Goal: Find specific page/section: Find specific page/section

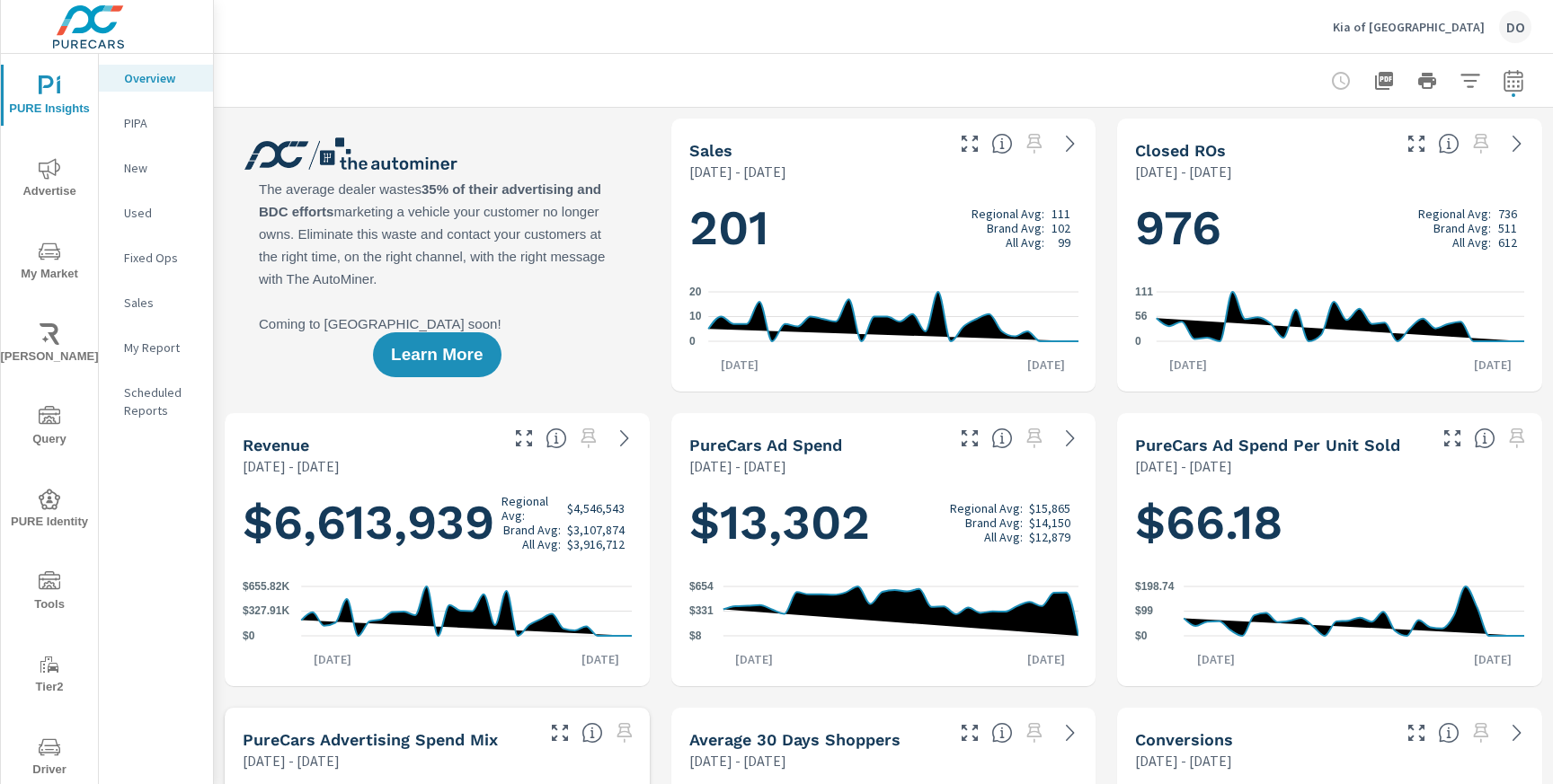
scroll to position [1, 0]
click at [1455, 25] on p "Kia of [GEOGRAPHIC_DATA]" at bounding box center [1409, 27] width 152 height 16
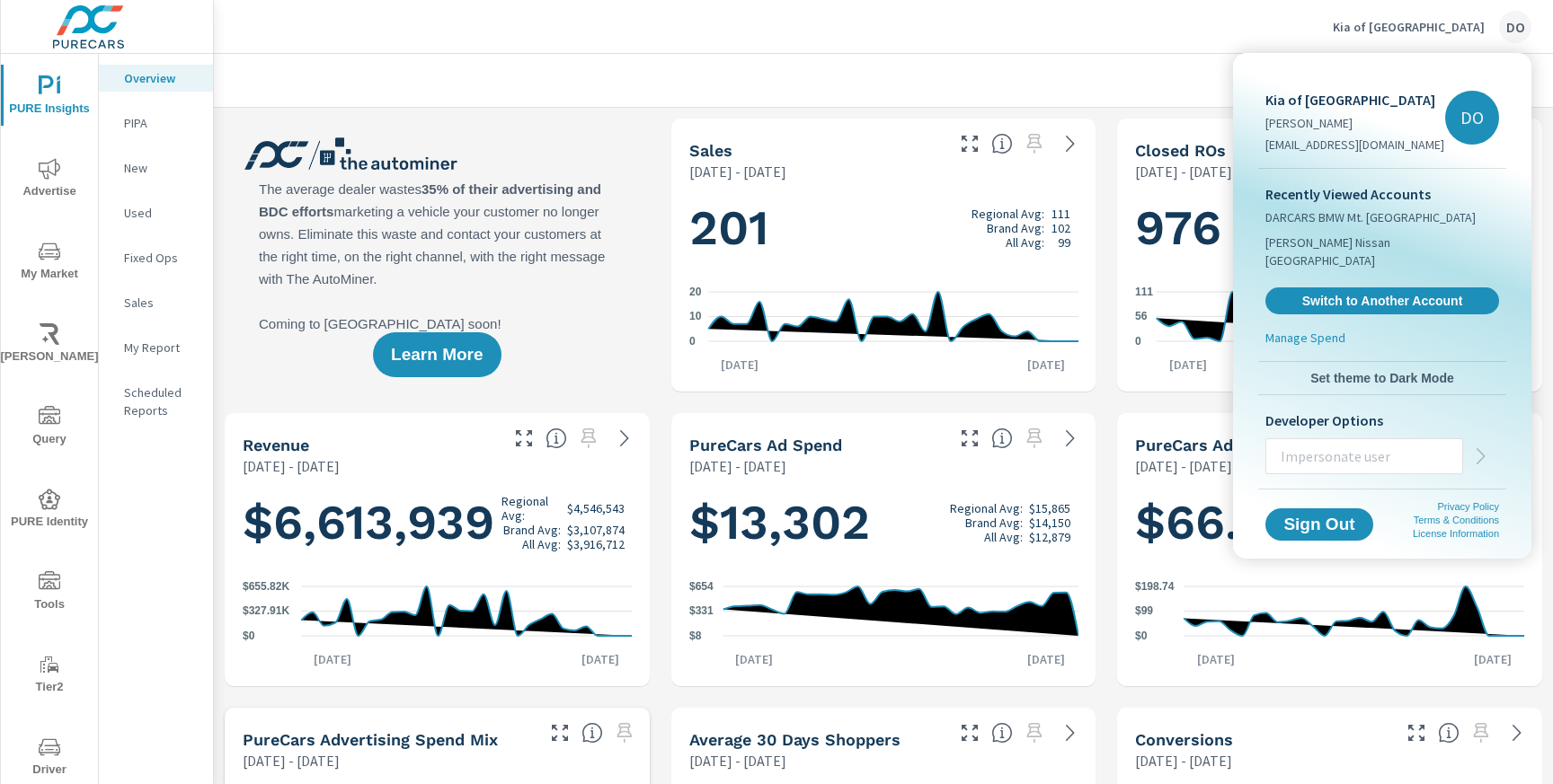
click at [1317, 437] on input "text" at bounding box center [1364, 456] width 196 height 47
type input "grantw@purecars.com"
click at [1481, 446] on icon "button" at bounding box center [1481, 456] width 22 height 22
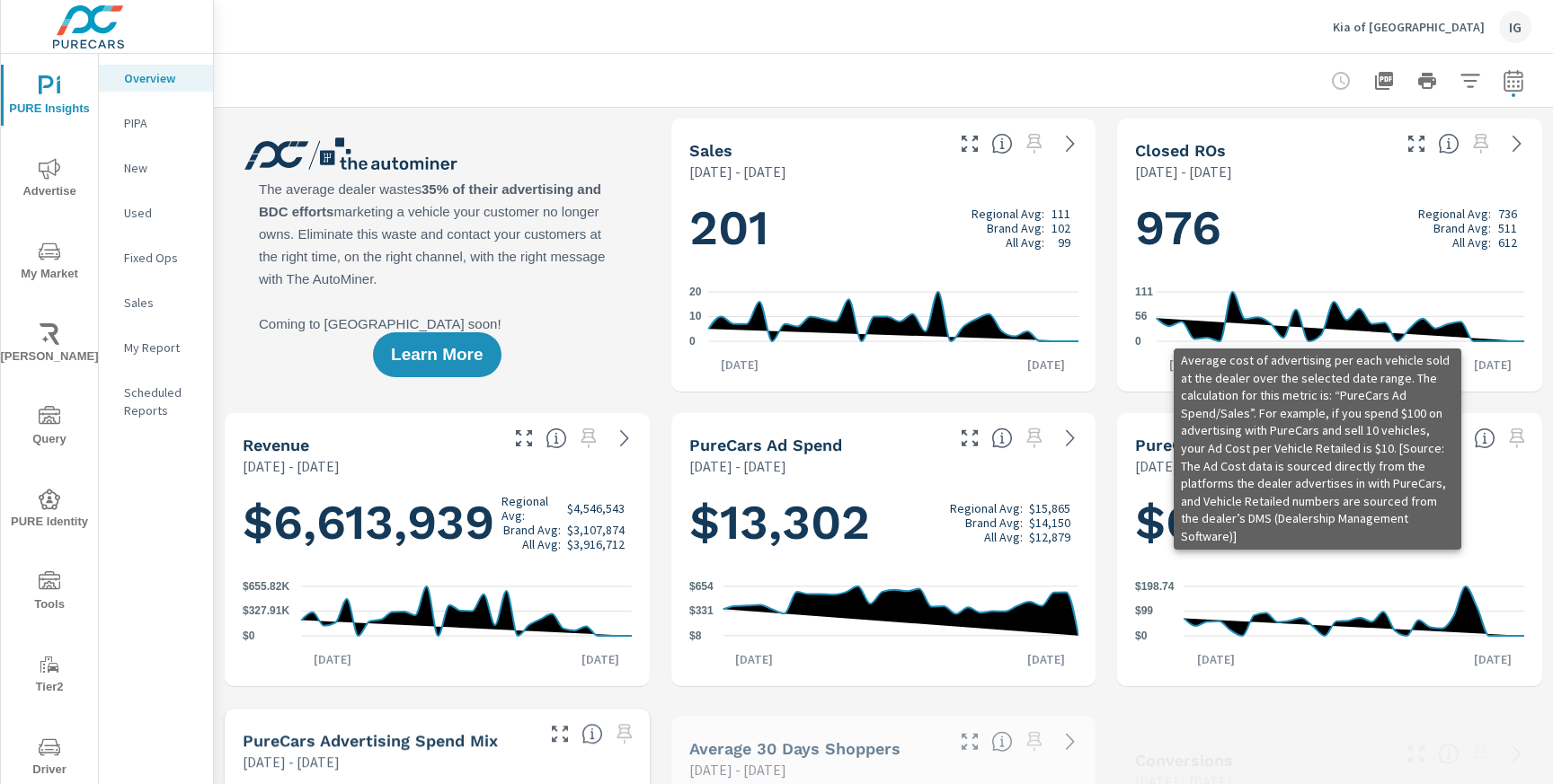
scroll to position [1, 0]
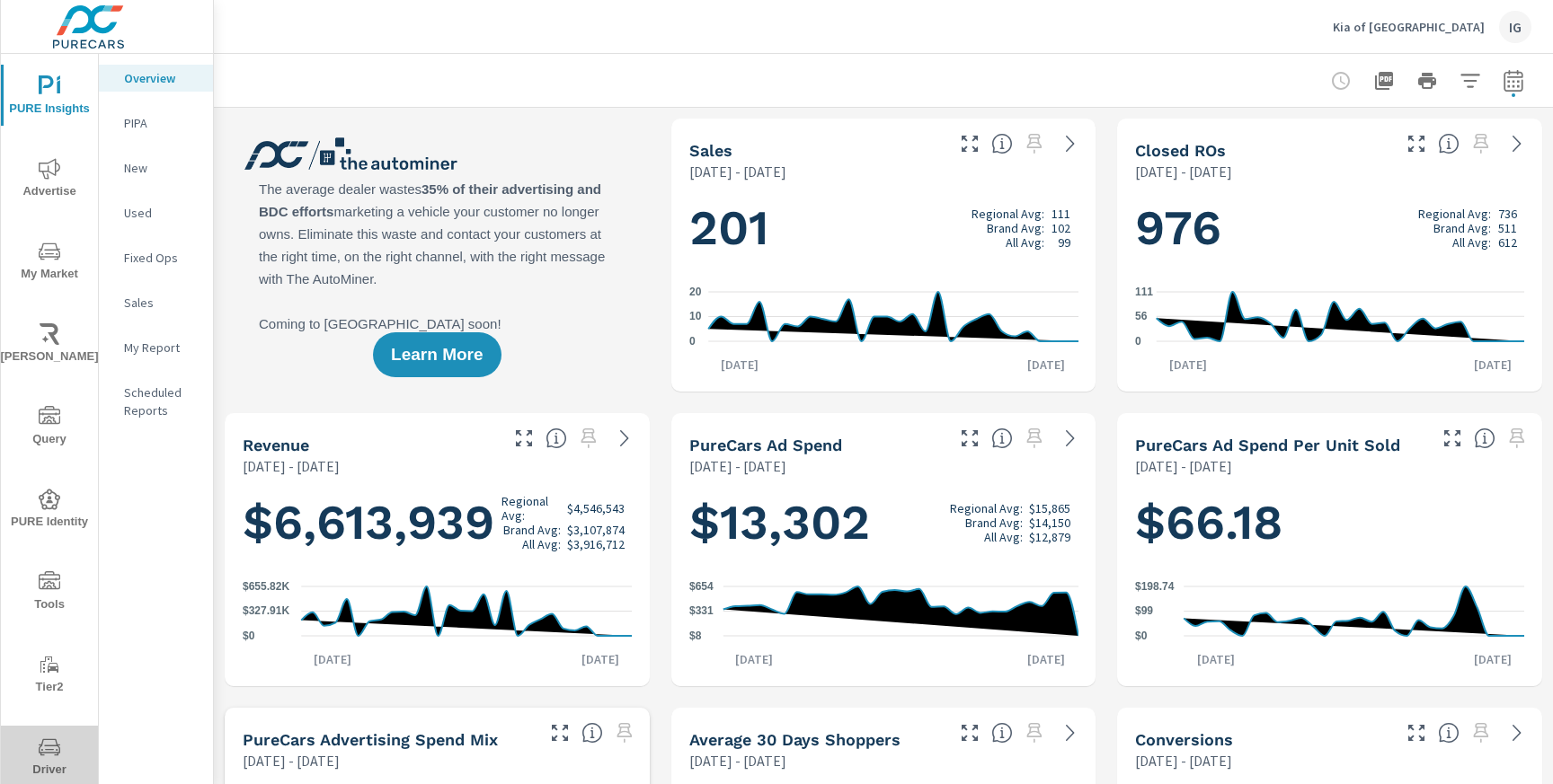
click at [46, 739] on icon "nav menu" at bounding box center [49, 748] width 22 height 17
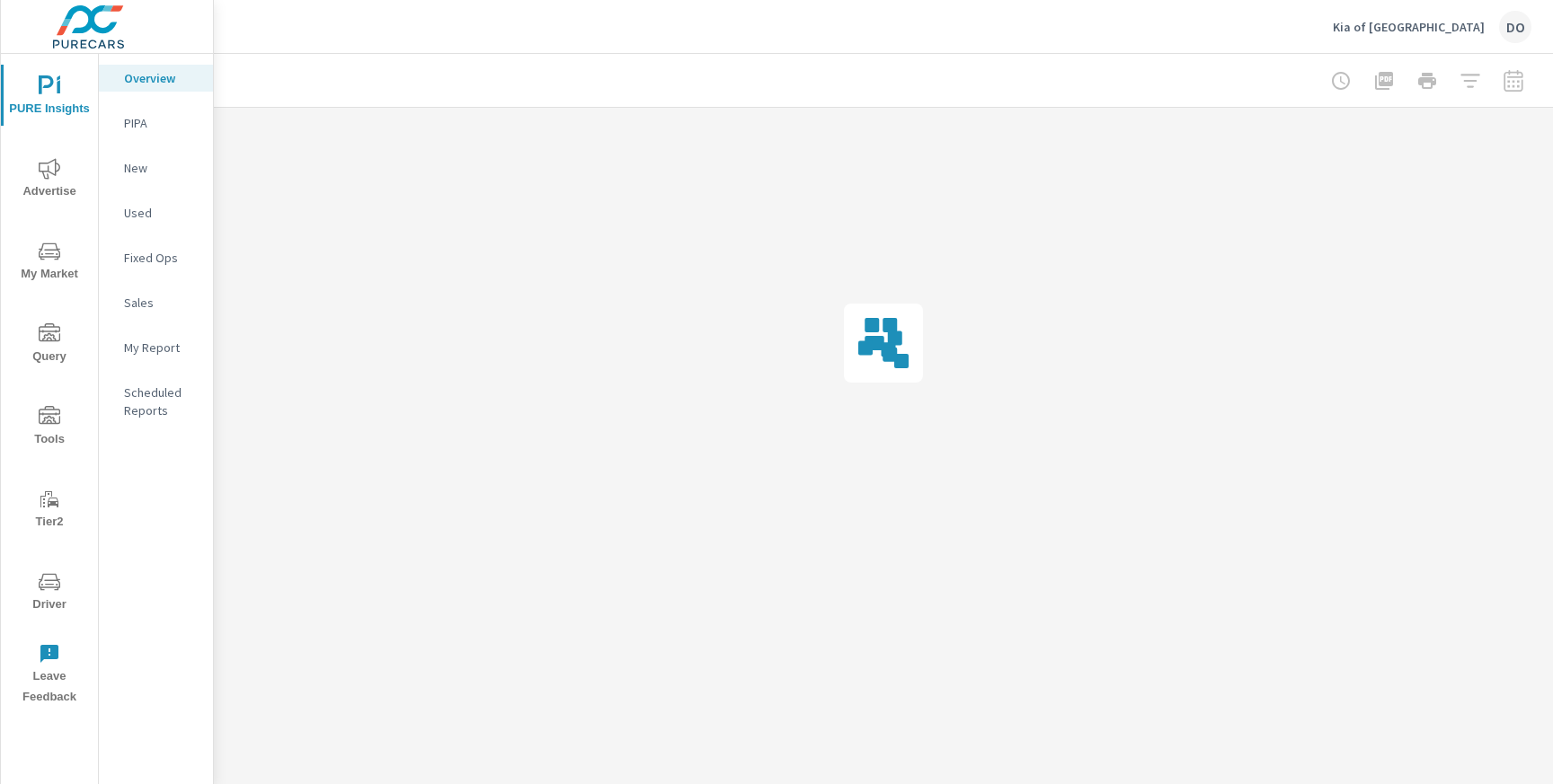
click at [1517, 26] on div "DO" at bounding box center [1516, 27] width 33 height 33
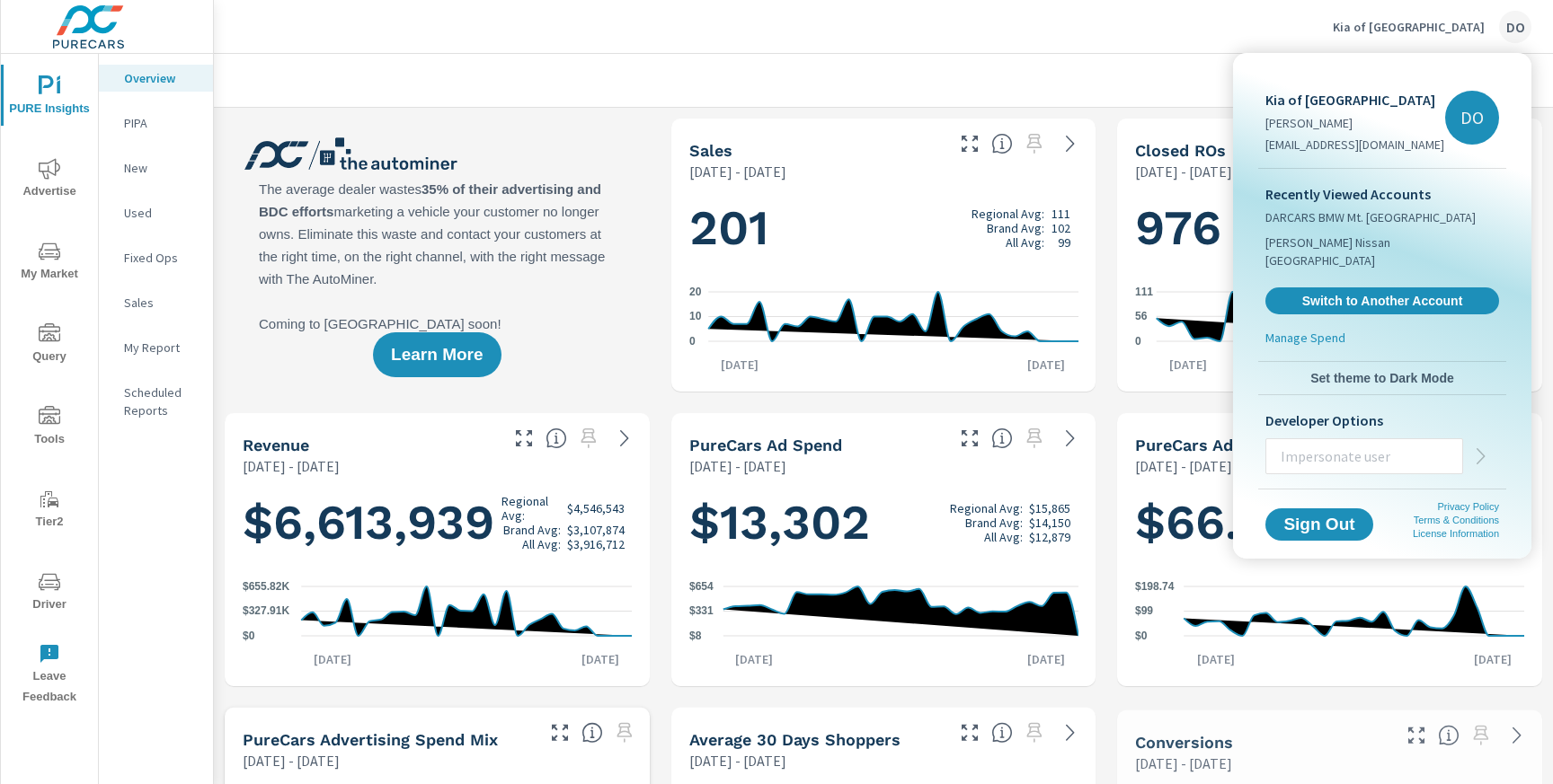
scroll to position [1, 0]
click at [1315, 433] on input "text" at bounding box center [1364, 456] width 196 height 47
type input "lawrencem@purecars.com"
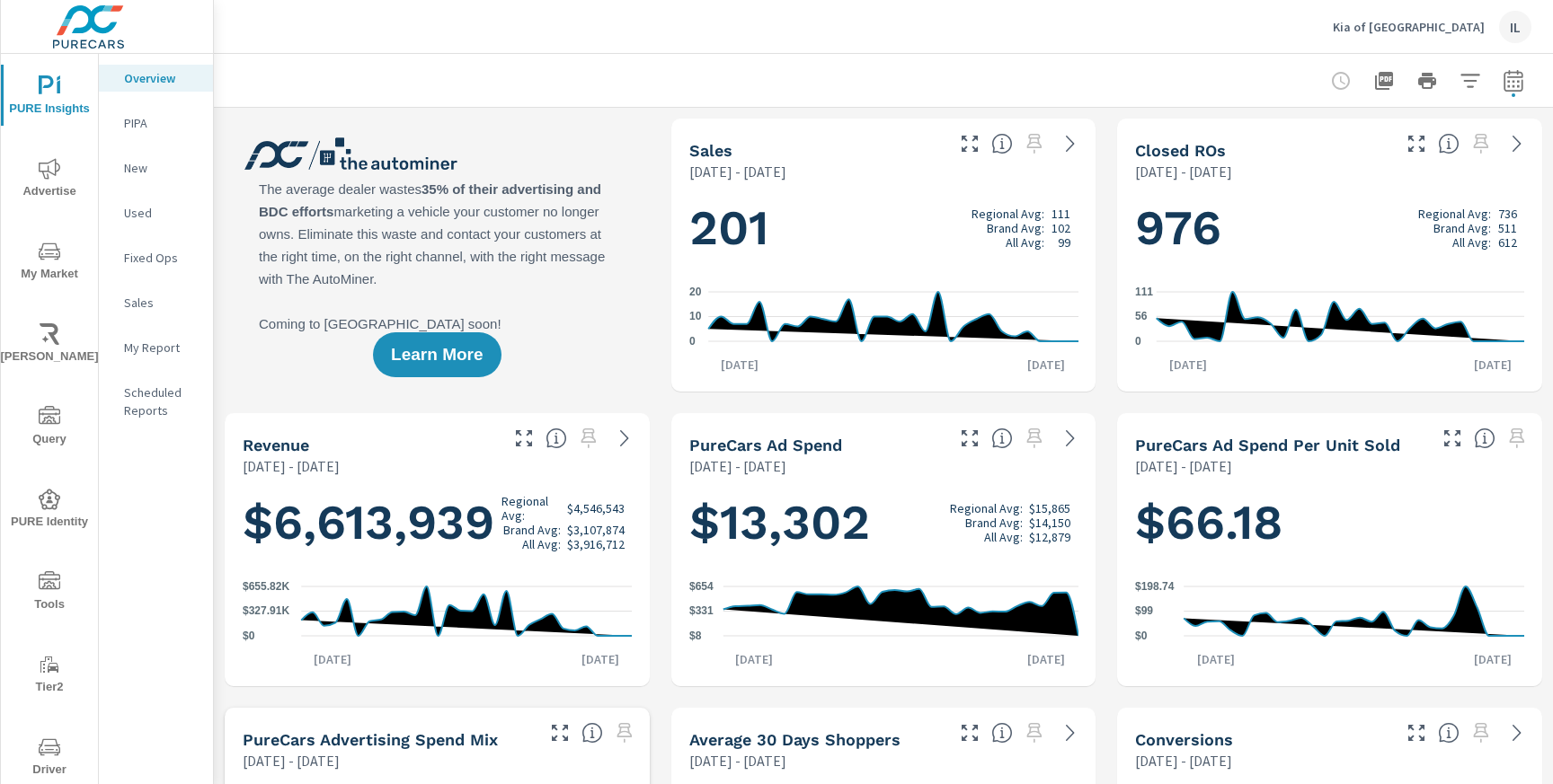
scroll to position [1, 0]
click at [47, 746] on icon "nav menu" at bounding box center [49, 748] width 22 height 22
